Goal: Feedback & Contribution: Submit feedback/report problem

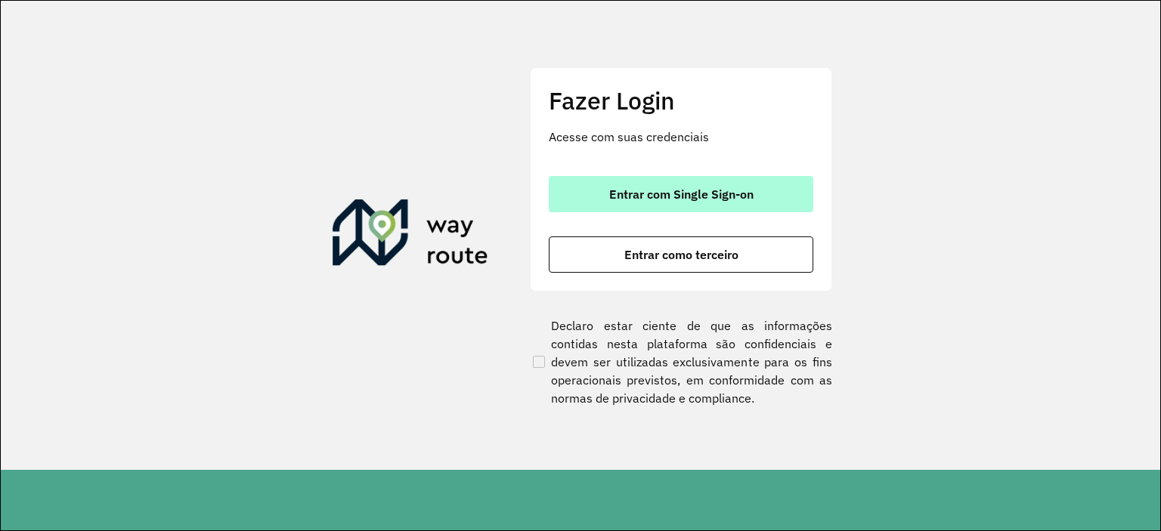
click at [633, 203] on button "Entrar com Single Sign-on" at bounding box center [681, 194] width 265 height 36
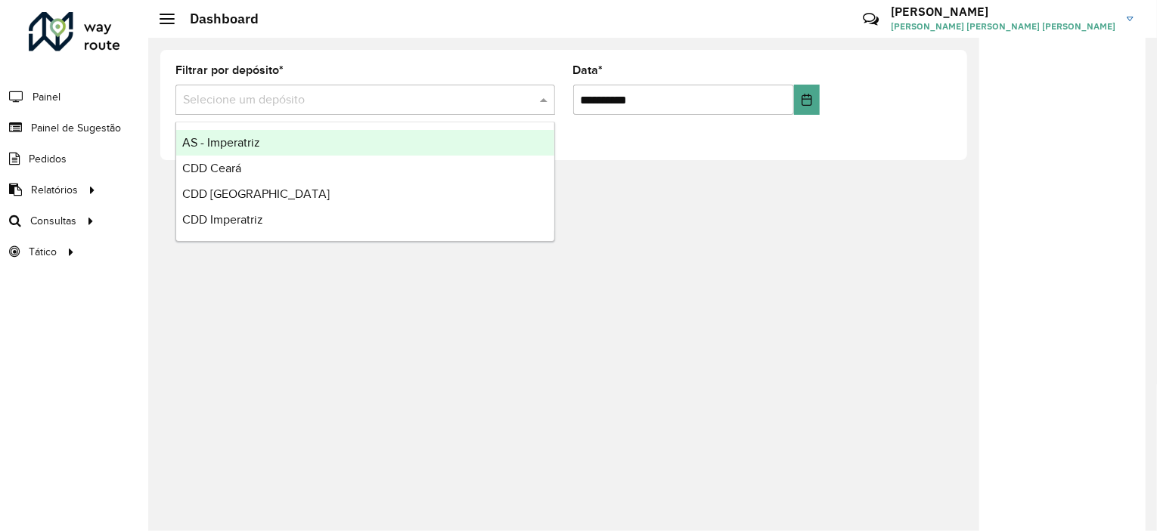
click at [538, 96] on span at bounding box center [545, 100] width 19 height 18
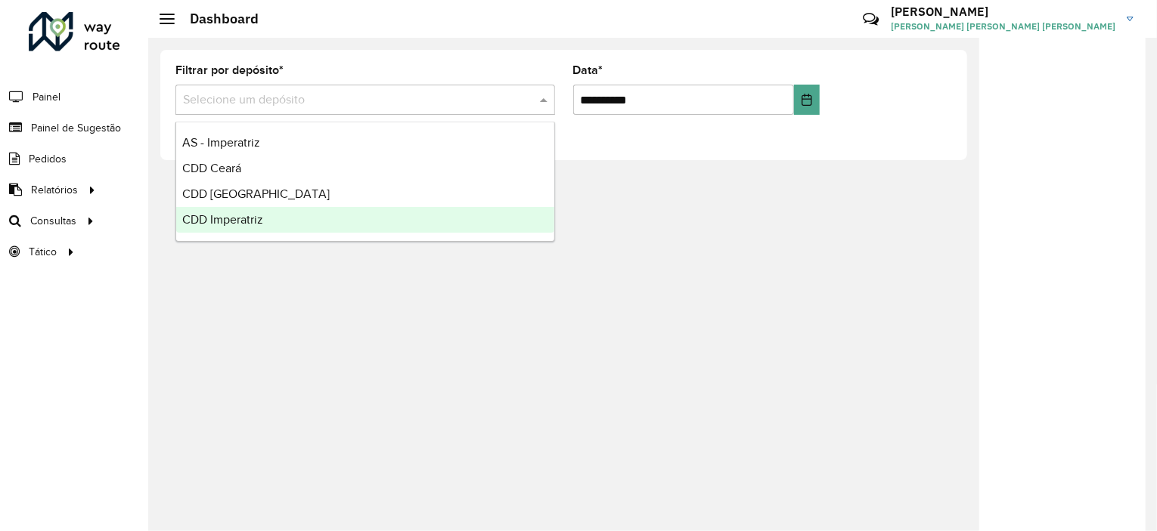
click at [302, 224] on div "CDD Imperatriz" at bounding box center [365, 220] width 378 height 26
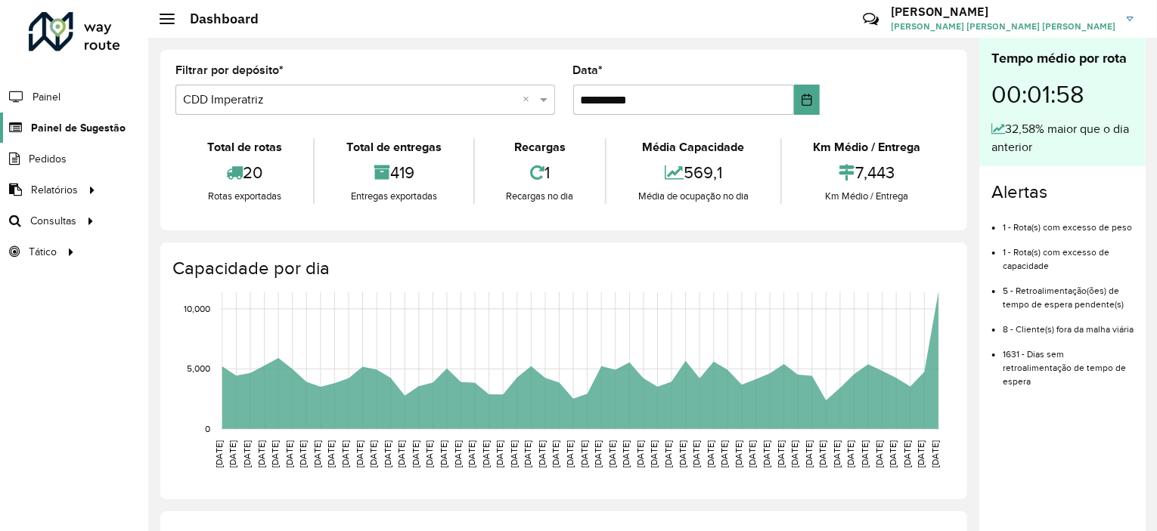
click at [91, 120] on span "Painel de Sugestão" at bounding box center [78, 128] width 94 height 16
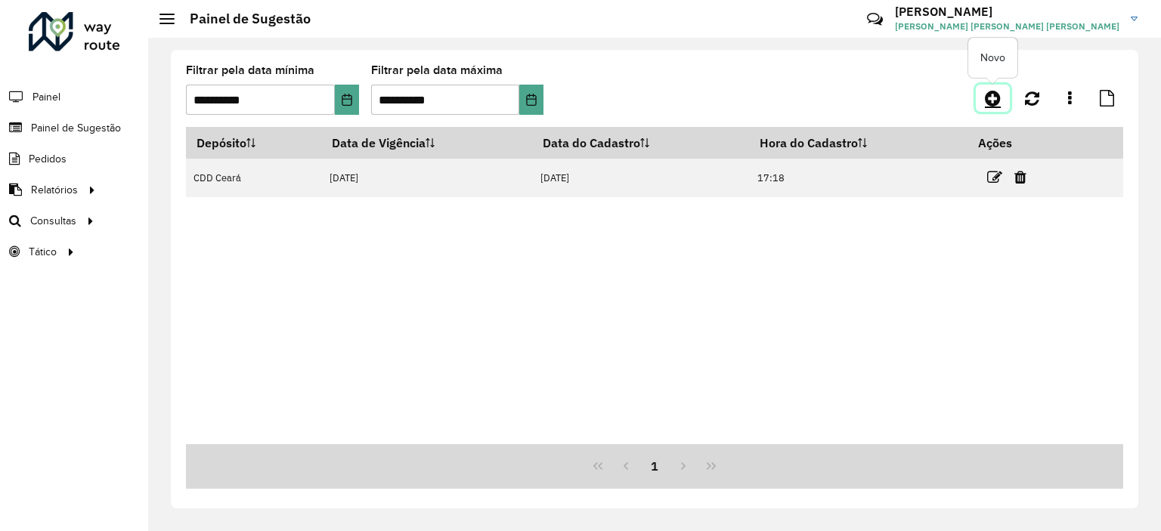
click at [980, 97] on link at bounding box center [993, 98] width 34 height 27
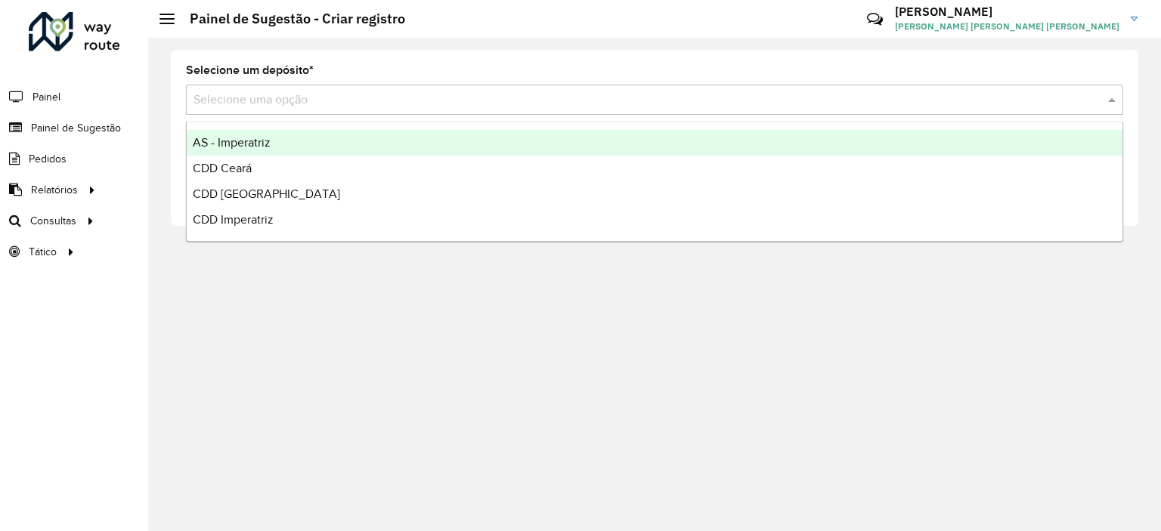
click at [433, 85] on div "Selecione uma opção" at bounding box center [654, 100] width 937 height 30
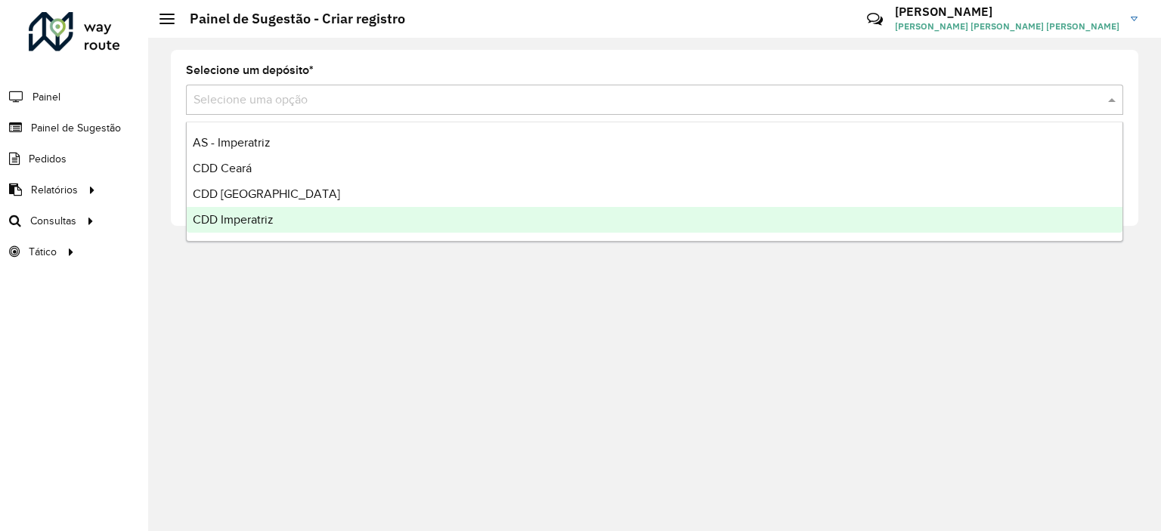
click at [281, 220] on div "CDD Imperatriz" at bounding box center [655, 220] width 936 height 26
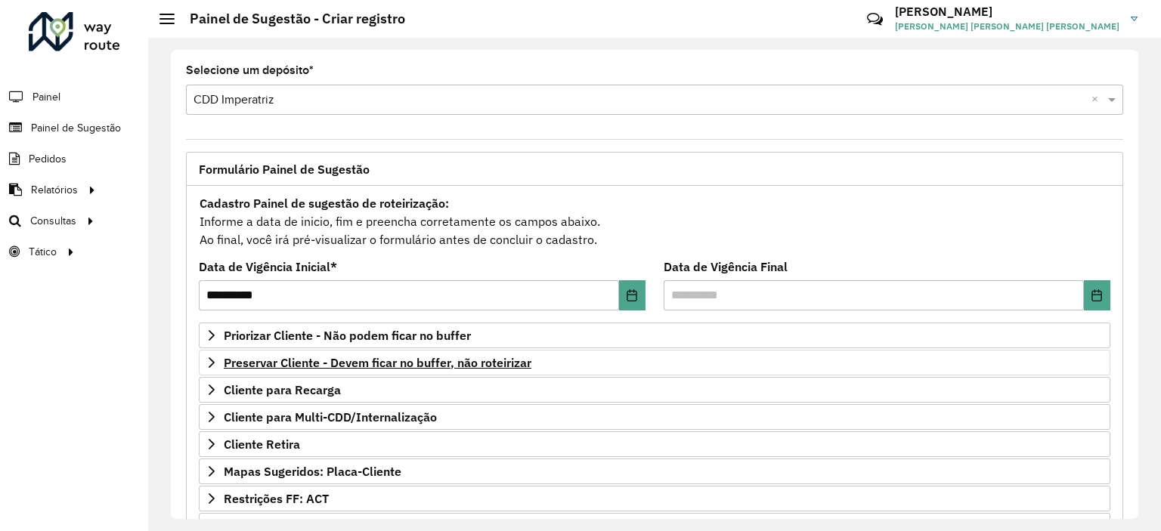
scroll to position [216, 0]
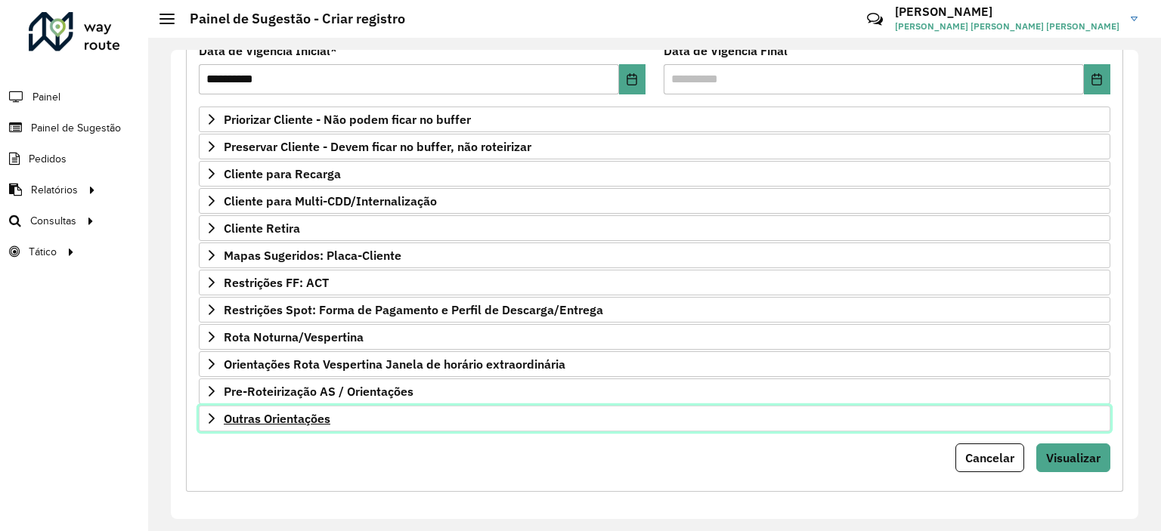
click at [322, 417] on span "Outras Orientações" at bounding box center [277, 419] width 107 height 12
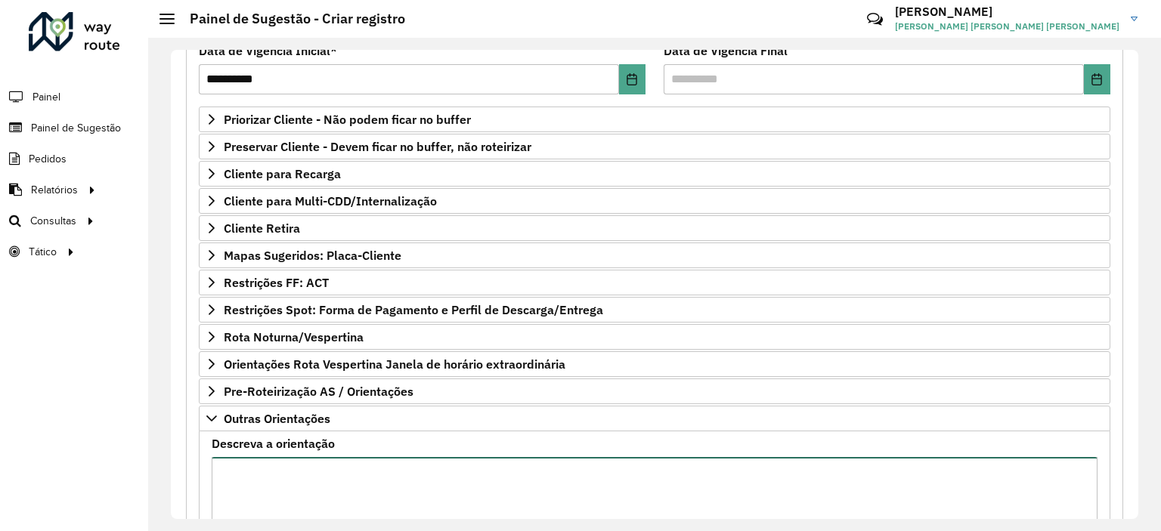
click at [324, 462] on textarea "Descreva a orientação" at bounding box center [655, 521] width 886 height 128
type textarea "*"
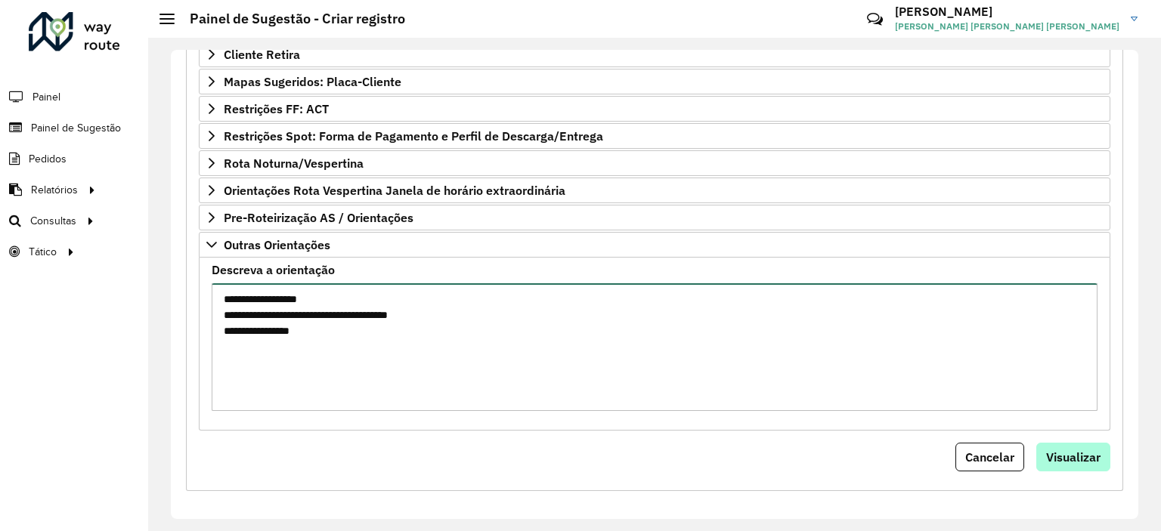
type textarea "**********"
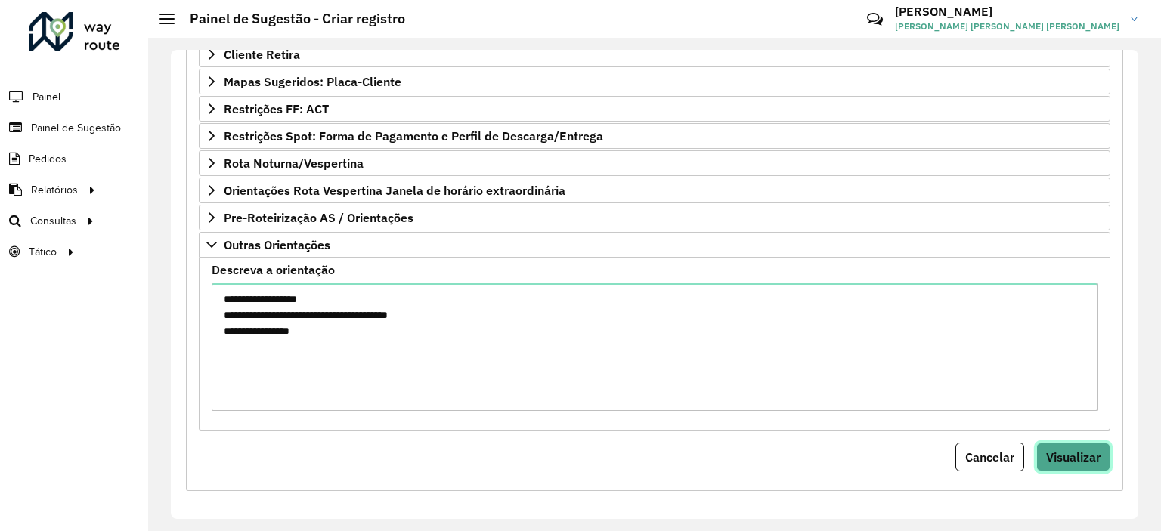
click at [1062, 459] on span "Visualizar" at bounding box center [1073, 457] width 54 height 15
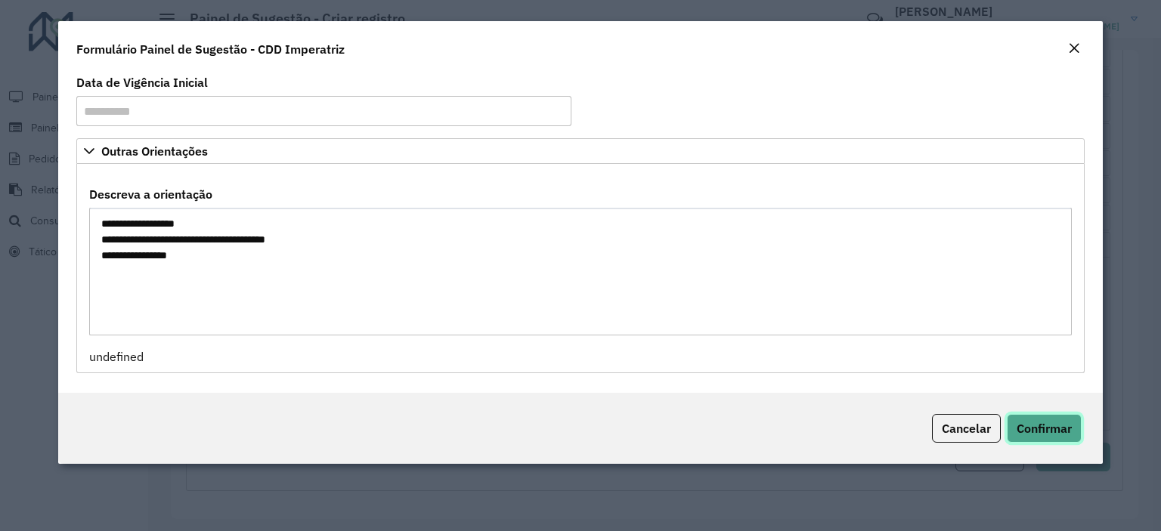
click at [1050, 418] on button "Confirmar" at bounding box center [1044, 428] width 75 height 29
